Goal: Information Seeking & Learning: Learn about a topic

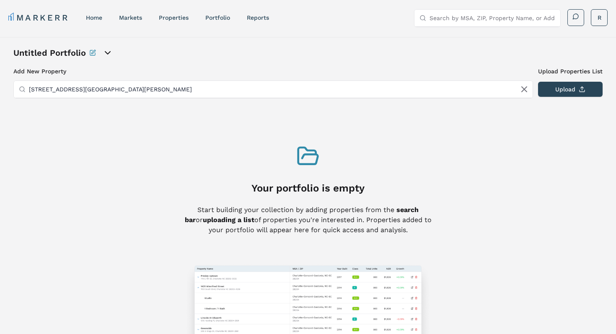
click at [292, 89] on input "7836 S Townsley Ave sioux falls west pointe" at bounding box center [278, 89] width 499 height 17
click at [222, 90] on input "7836 S Townsley Ave sioux falls west pointe" at bounding box center [278, 89] width 499 height 17
click at [454, 20] on input "Search by MSA, ZIP, Property Name, or Address" at bounding box center [492, 18] width 126 height 17
drag, startPoint x: 162, startPoint y: 87, endPoint x: 30, endPoint y: 82, distance: 132.5
click at [30, 82] on input "7836 S Townsley Ave sioux falls west pointe" at bounding box center [278, 89] width 499 height 17
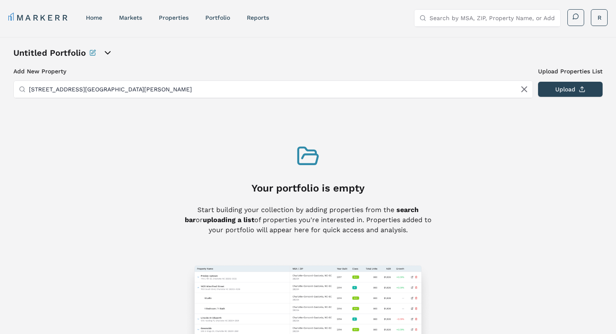
click at [449, 18] on input "Search by MSA, ZIP, Property Name, or Address" at bounding box center [492, 18] width 126 height 17
paste input "7836 S Townsley Ave sioux falls west pointe"
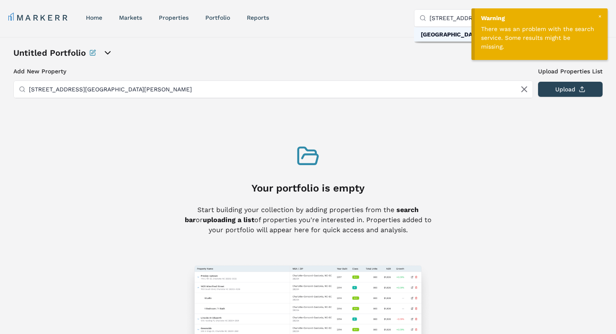
type input "7836 S Townsley Ave sioux falls west pointe"
click at [434, 34] on div "Sioux Falls, South Dakota" at bounding box center [469, 34] width 97 height 8
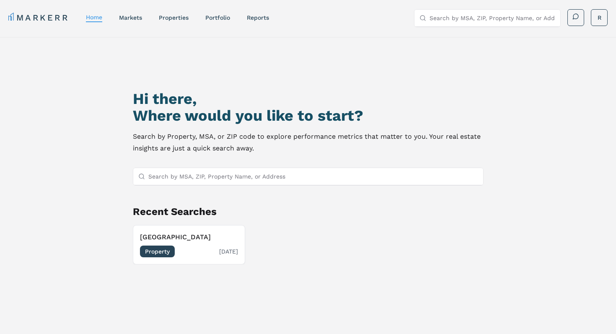
click at [159, 253] on span "Property" at bounding box center [157, 252] width 35 height 12
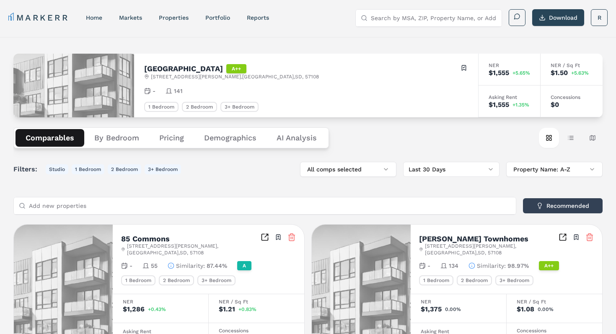
scroll to position [9, 0]
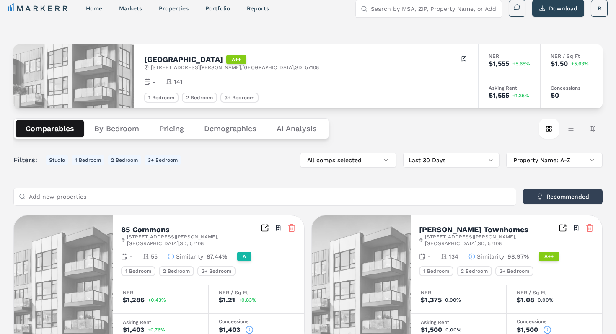
click at [375, 163] on button "All comps selected" at bounding box center [348, 160] width 96 height 15
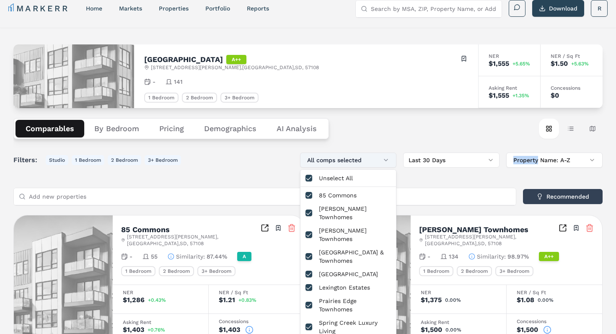
click at [375, 163] on button "All comps selected" at bounding box center [348, 160] width 96 height 15
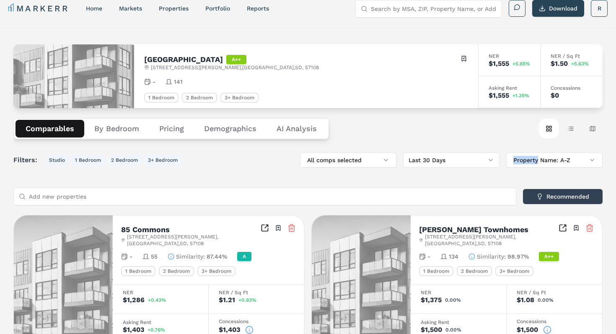
click at [173, 129] on button "Pricing" at bounding box center [171, 129] width 45 height 18
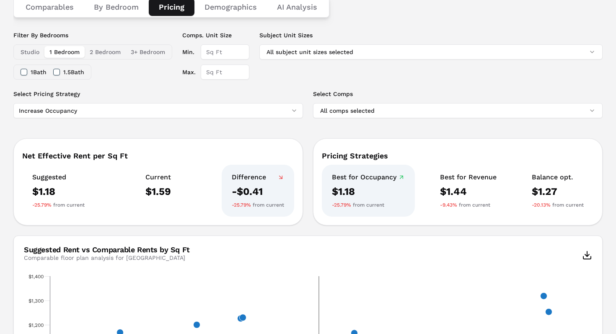
scroll to position [124, 0]
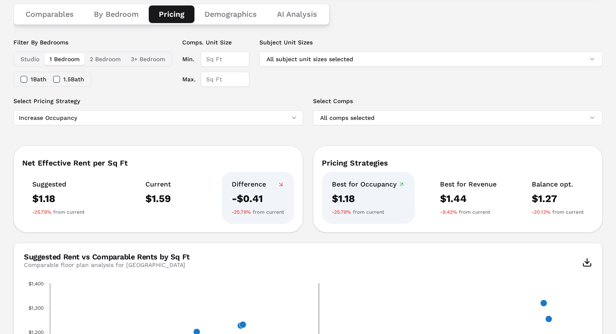
click at [109, 60] on button "2 Bedroom" at bounding box center [105, 59] width 41 height 12
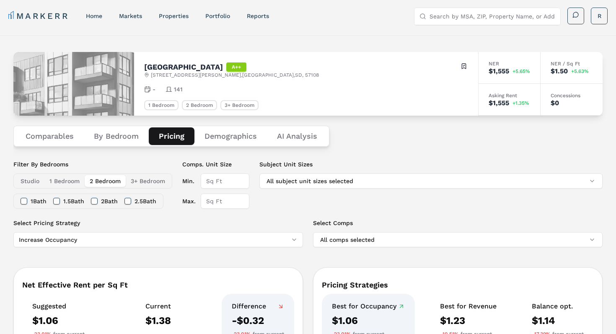
scroll to position [0, 0]
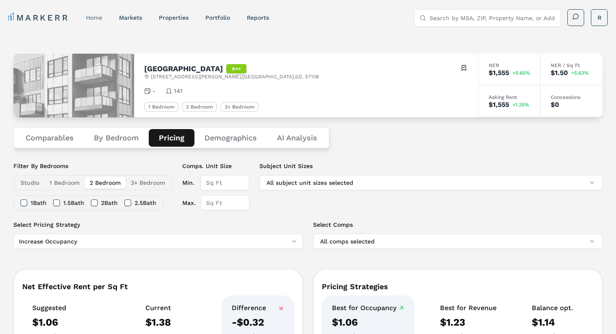
click at [94, 16] on link "home" at bounding box center [94, 17] width 16 height 7
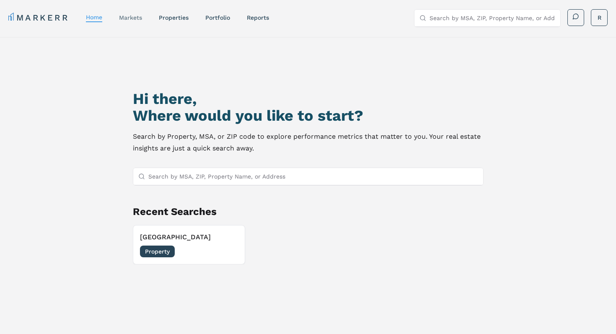
click at [129, 18] on link "markets" at bounding box center [130, 17] width 23 height 7
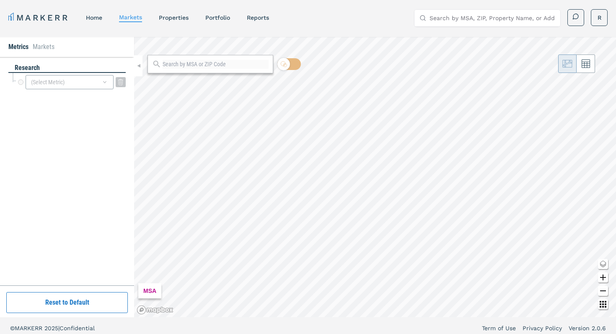
click at [59, 80] on div "(Select Metric)" at bounding box center [70, 82] width 88 height 14
click at [97, 63] on div "research (Select Metric)" at bounding box center [67, 171] width 134 height 228
click at [69, 84] on div "(Select Metric)" at bounding box center [70, 82] width 88 height 14
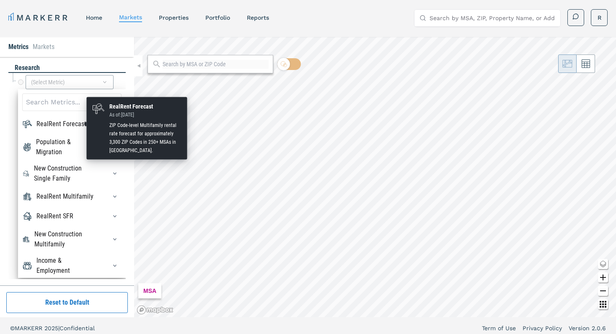
click at [56, 123] on div "RealRent Forecast" at bounding box center [61, 124] width 50 height 10
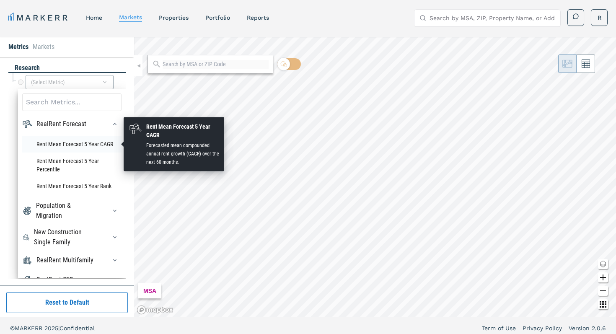
click at [56, 145] on li "Rent Mean Forecast 5 Year CAGR" at bounding box center [71, 144] width 99 height 17
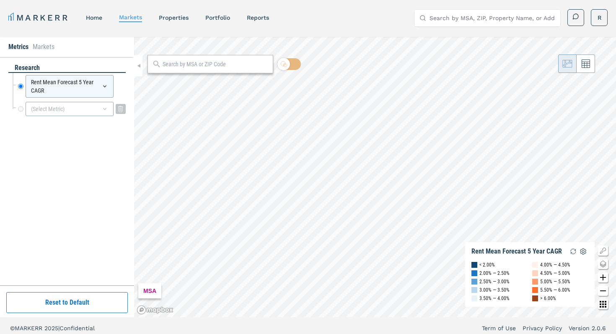
click at [62, 111] on div "(Select Metric)" at bounding box center [70, 109] width 88 height 14
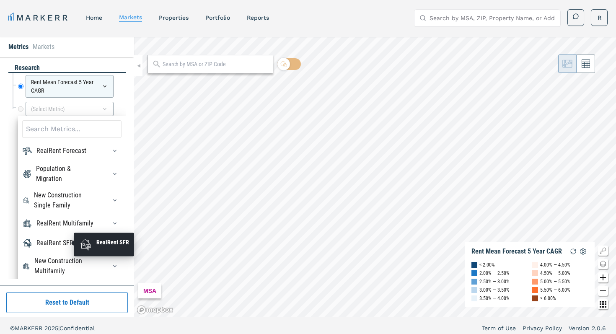
click at [55, 243] on div "RealRent SFR" at bounding box center [54, 243] width 37 height 10
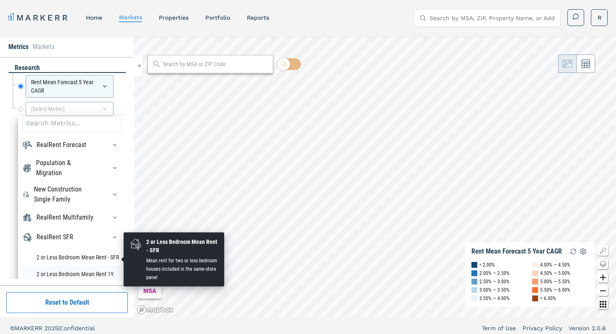
scroll to position [3, 0]
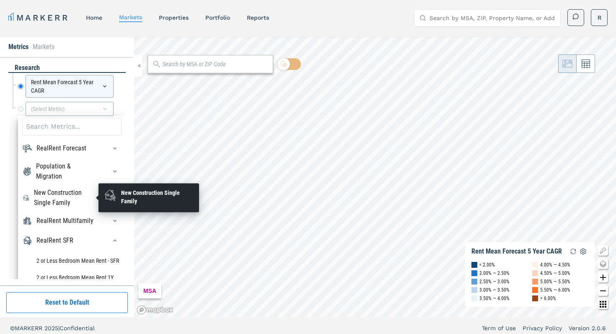
click at [88, 198] on div "New Construction Single Family" at bounding box center [65, 198] width 63 height 20
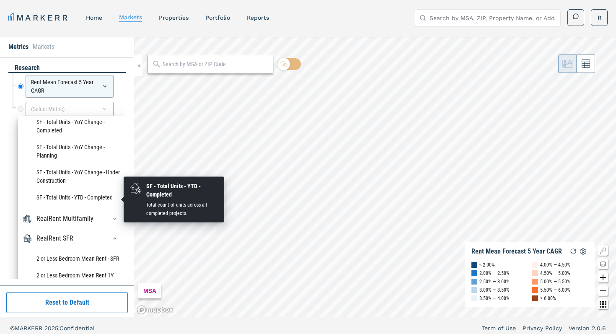
scroll to position [341, 0]
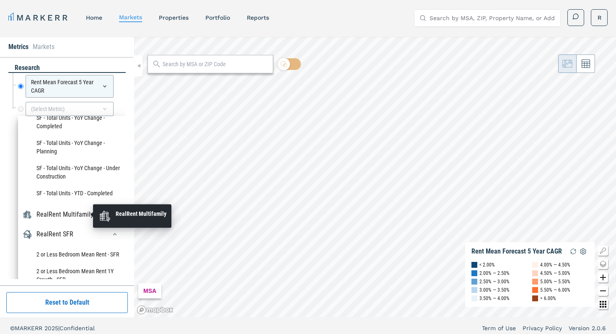
click at [77, 216] on div "RealRent Multifamily" at bounding box center [64, 214] width 57 height 10
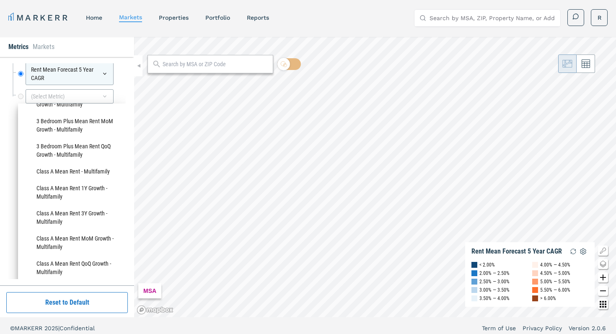
scroll to position [475, 0]
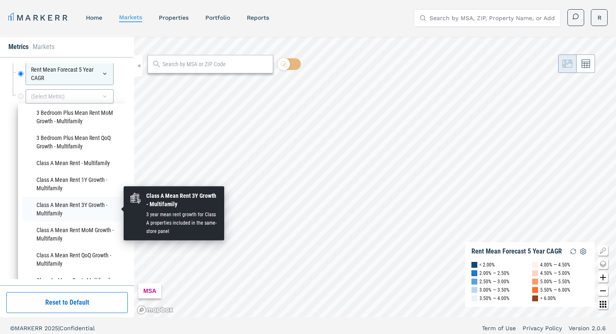
click at [50, 210] on li "Class A Mean Rent 3Y Growth - Multifamily" at bounding box center [71, 208] width 99 height 25
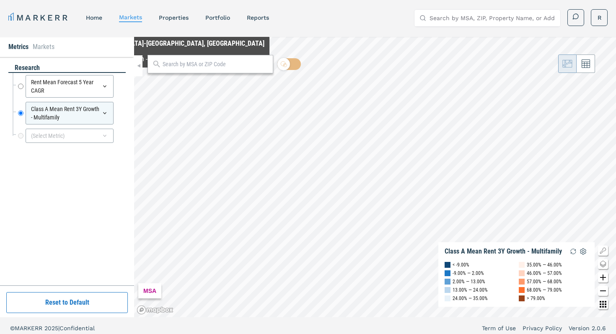
click at [175, 67] on input "text" at bounding box center [216, 64] width 106 height 9
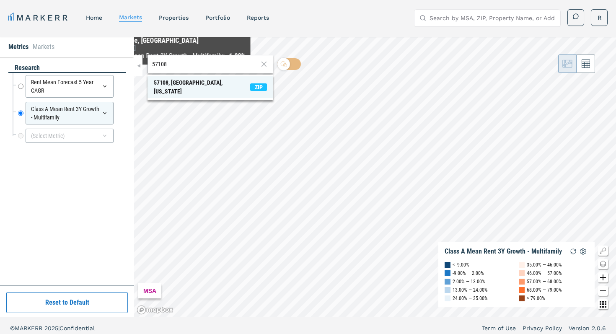
type input "57108"
click at [184, 81] on div "57108, Sioux Falls, South Dakota" at bounding box center [202, 87] width 96 height 18
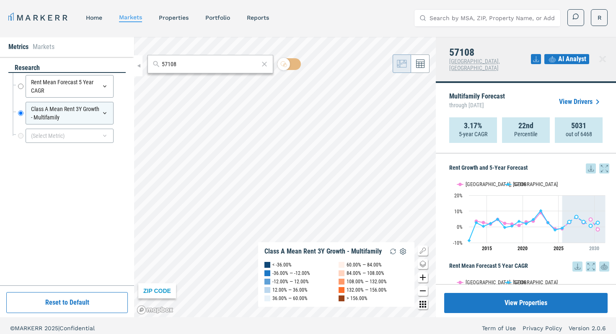
click at [580, 97] on link "View Drivers" at bounding box center [581, 102] width 44 height 10
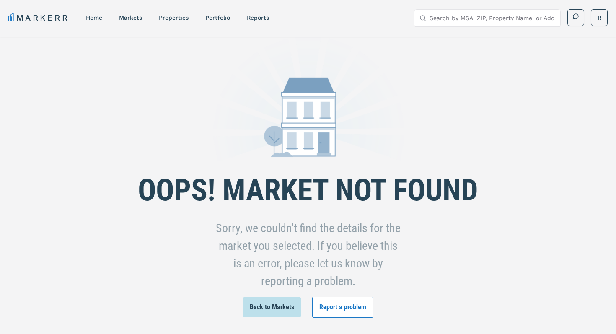
click at [270, 307] on button "Back to Markets" at bounding box center [272, 307] width 58 height 20
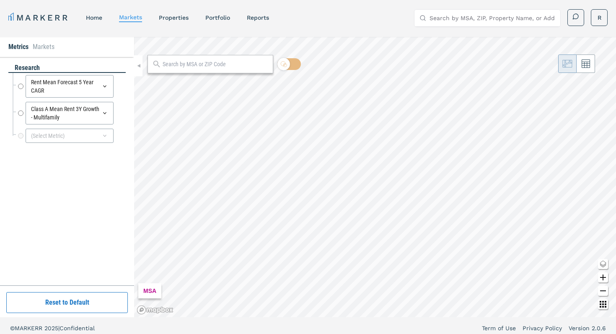
radio input "true"
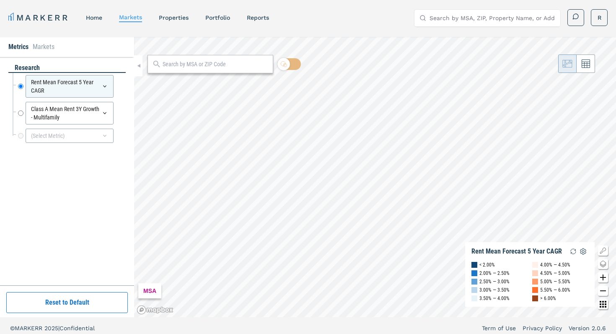
click at [182, 70] on div at bounding box center [210, 64] width 126 height 18
click at [187, 66] on input "text" at bounding box center [216, 64] width 106 height 9
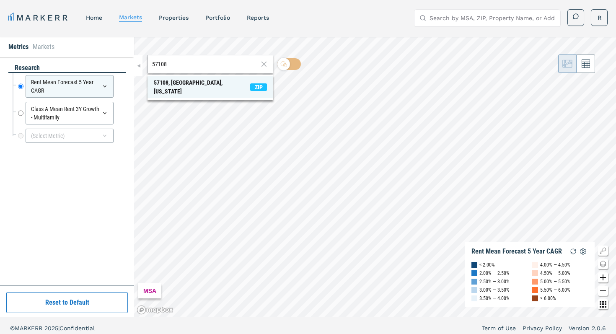
type input "57108"
click at [194, 82] on div "57108, Sioux Falls, South Dakota" at bounding box center [202, 87] width 96 height 18
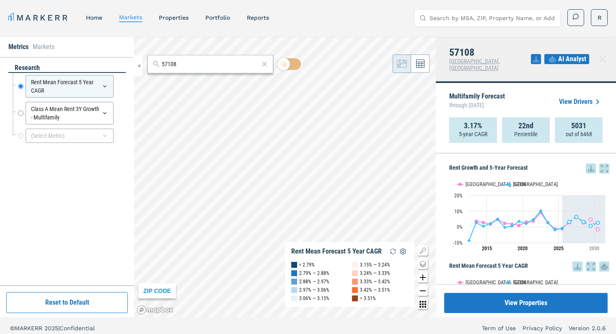
click at [565, 57] on span "AI Analyst" at bounding box center [572, 59] width 28 height 10
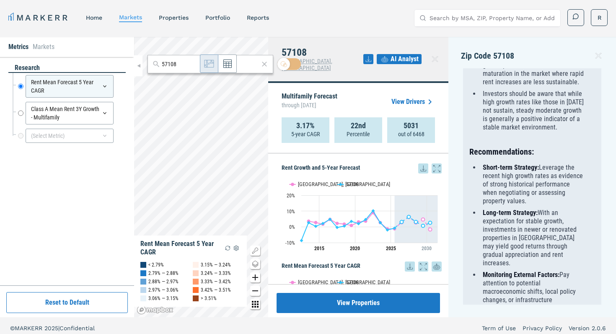
scroll to position [635, 0]
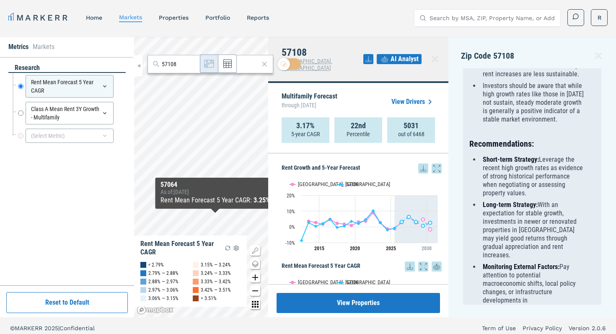
click at [256, 288] on icon "Zoom out map button" at bounding box center [255, 291] width 10 height 10
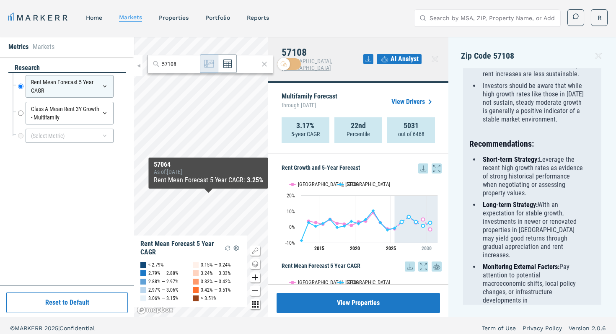
click at [256, 288] on icon "Zoom out map button" at bounding box center [255, 291] width 10 height 10
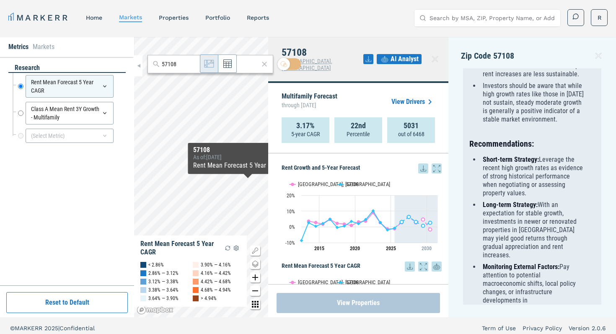
click at [362, 307] on button "View Properties" at bounding box center [358, 303] width 163 height 20
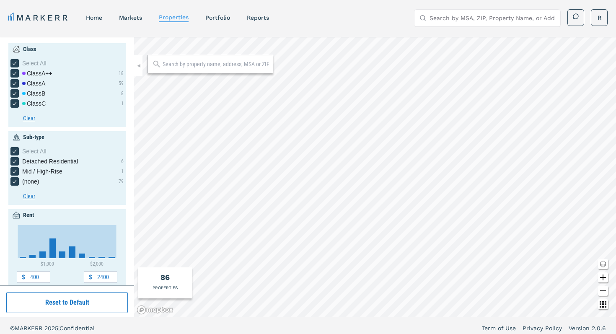
click at [607, 289] on icon "Zoom out map button" at bounding box center [603, 291] width 10 height 10
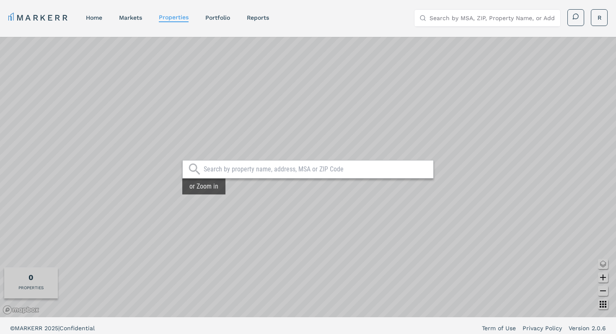
click at [604, 278] on icon "Zoom in map button" at bounding box center [603, 277] width 10 height 10
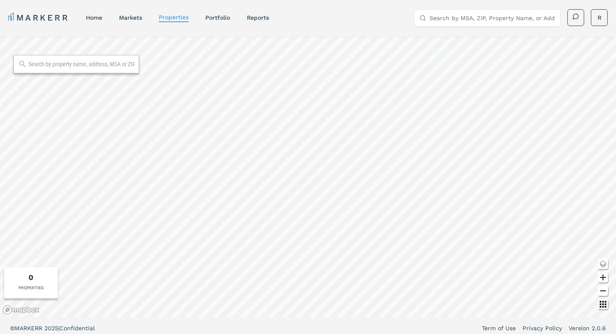
click at [604, 278] on icon "Zoom in map button" at bounding box center [603, 277] width 10 height 10
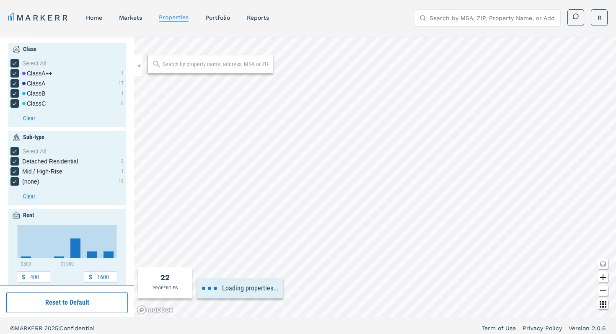
type input "2000"
type input "2"
type input "2020"
type input "2400"
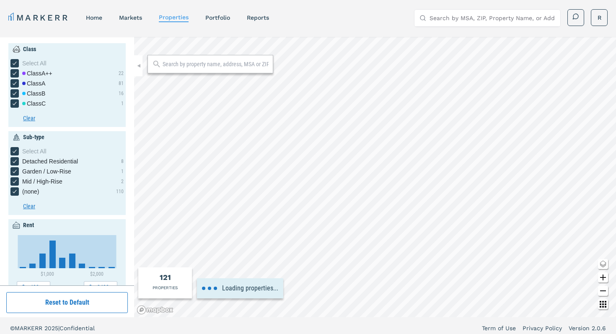
type input "600"
type input "2200"
type input "0.6"
type input "1.6"
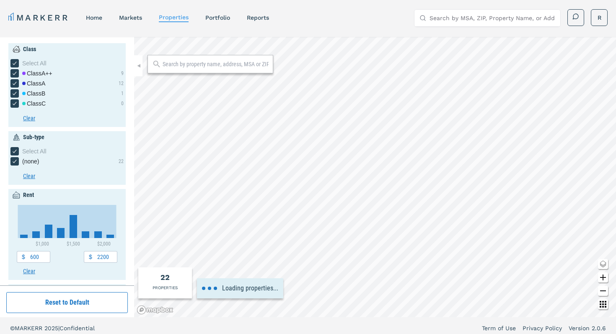
type input "400"
type input "2400"
type input "0.4"
type input "2.6"
type input "1900"
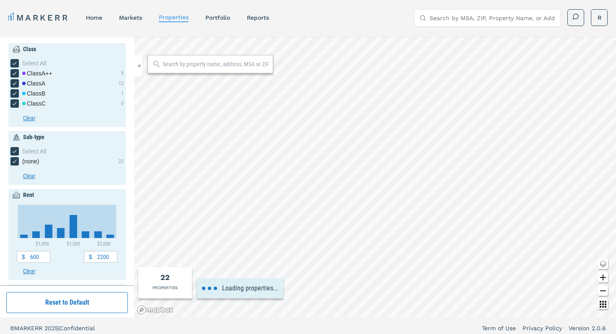
type input "2040"
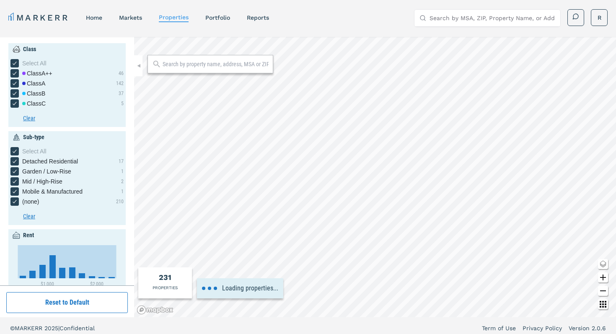
type input "3400"
